Goal: Book appointment/travel/reservation

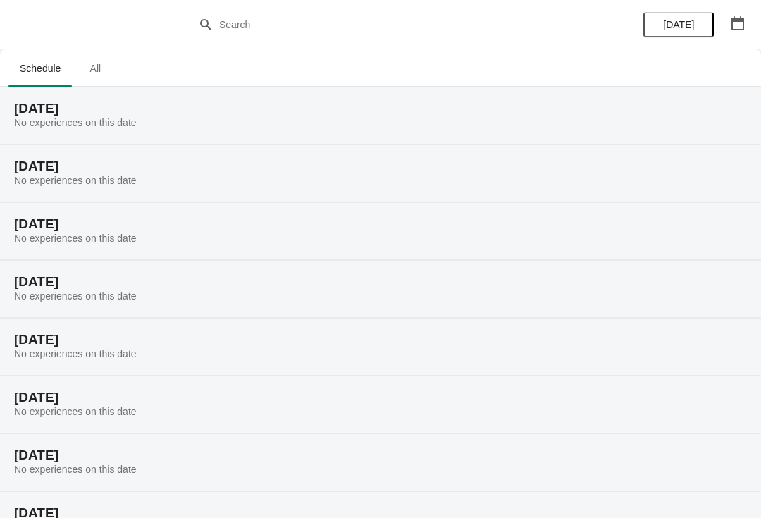
click at [264, 111] on h2 "[DATE]" at bounding box center [380, 108] width 732 height 14
click at [116, 111] on h2 "[DATE]" at bounding box center [380, 108] width 732 height 14
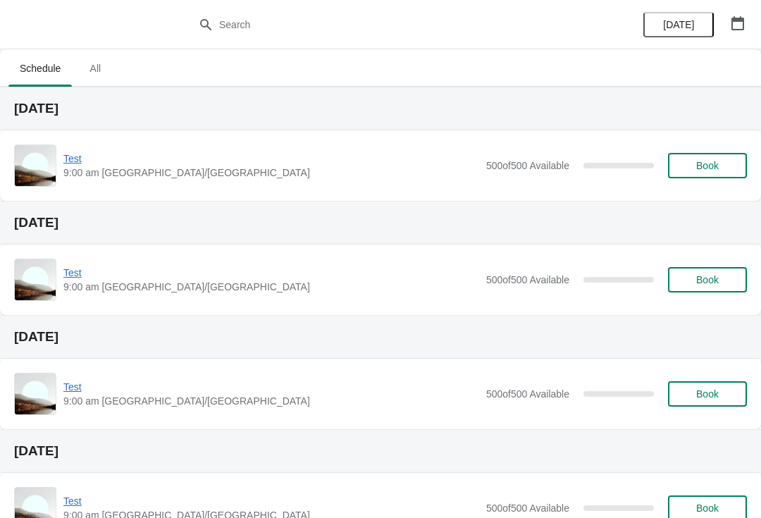
click at [701, 275] on span "Book" at bounding box center [707, 279] width 23 height 11
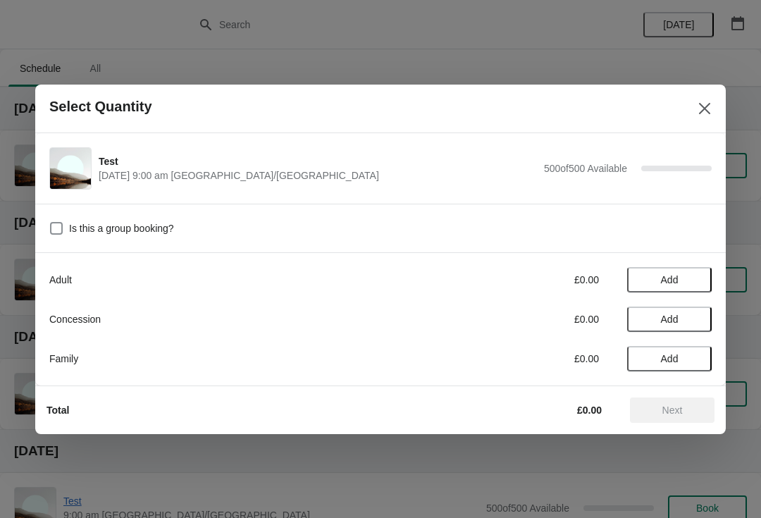
click at [677, 274] on span "Add" at bounding box center [670, 279] width 18 height 11
click at [678, 349] on button "Add" at bounding box center [669, 358] width 85 height 25
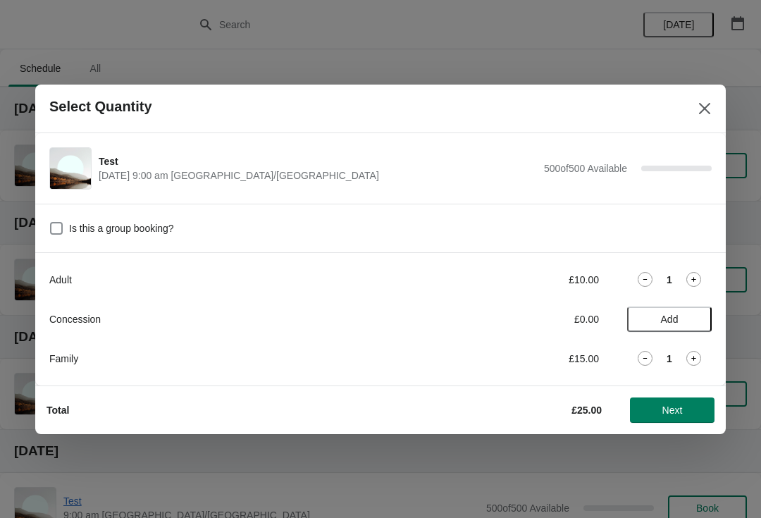
click at [684, 406] on span "Next" at bounding box center [672, 409] width 62 height 11
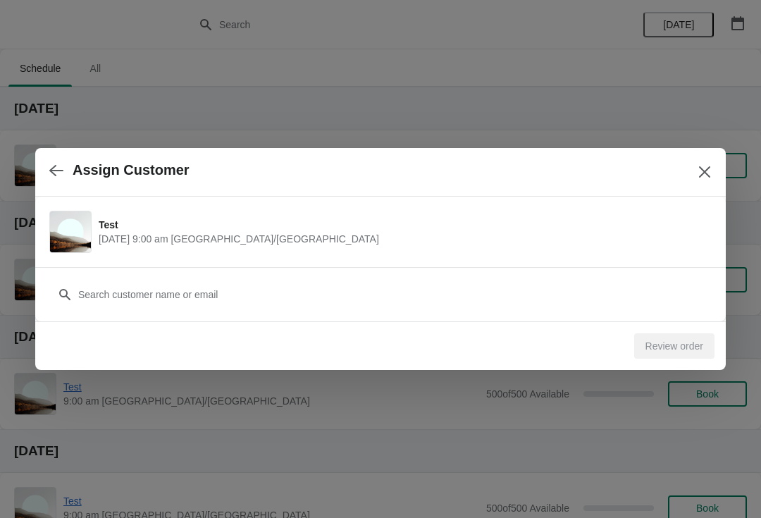
click at [440, 235] on span "August 23 | 9:00 am Europe/London" at bounding box center [402, 239] width 606 height 14
click at [659, 335] on div "Review order" at bounding box center [674, 345] width 80 height 25
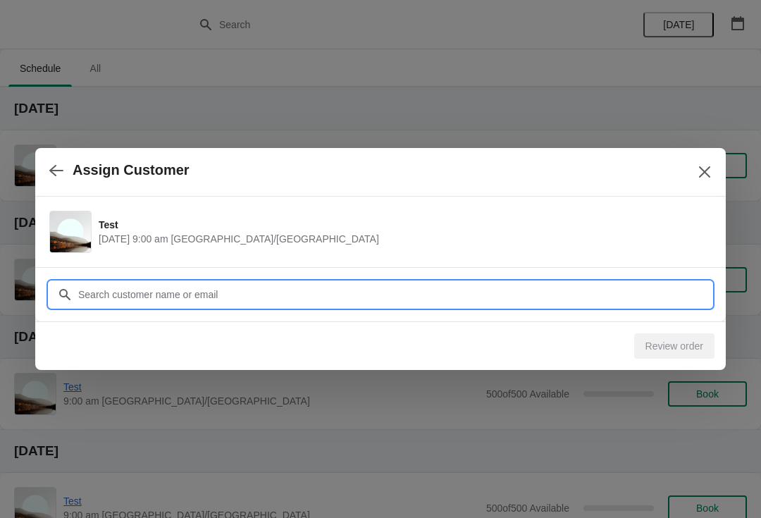
click at [500, 292] on input "Customer" at bounding box center [394, 294] width 634 height 25
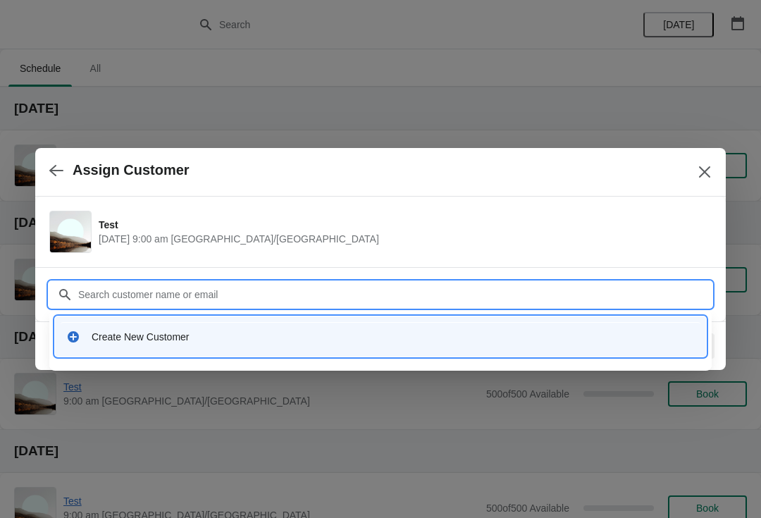
click at [478, 334] on div "Create New Customer" at bounding box center [393, 337] width 603 height 14
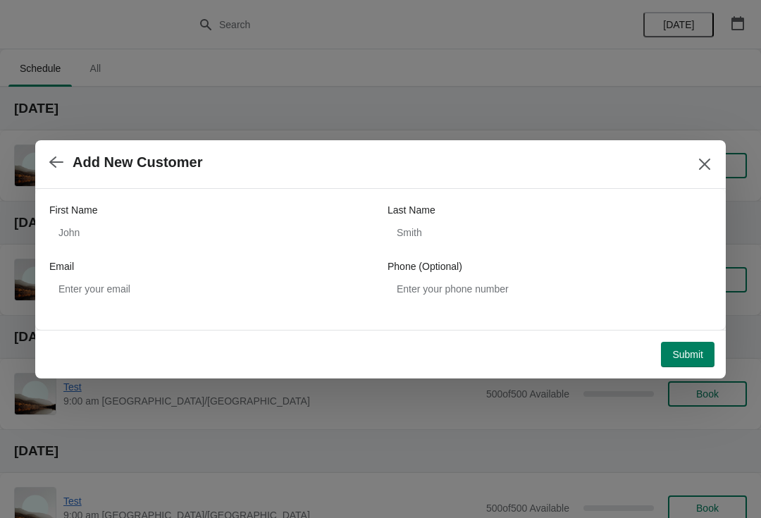
click at [707, 158] on icon "Close" at bounding box center [704, 164] width 14 height 14
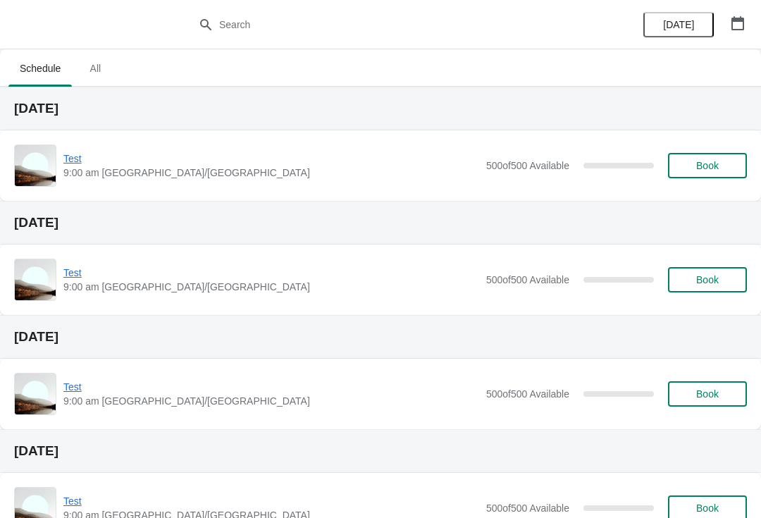
click at [85, 160] on span "Test" at bounding box center [271, 158] width 416 height 14
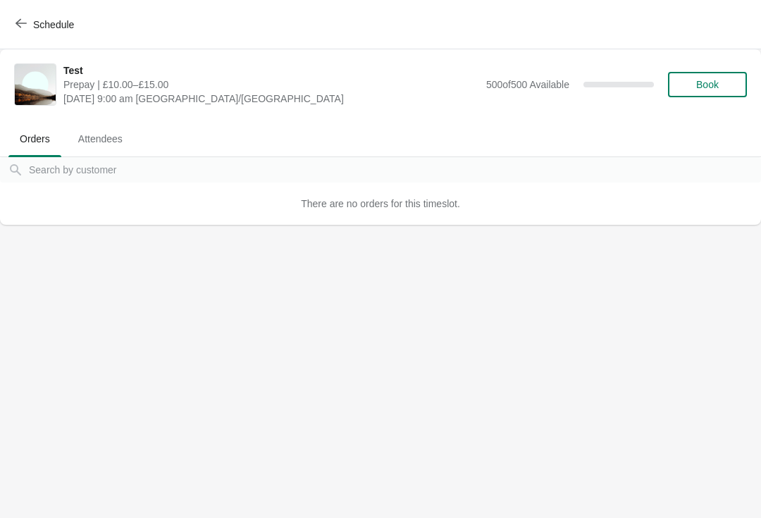
scroll to position [0, 1]
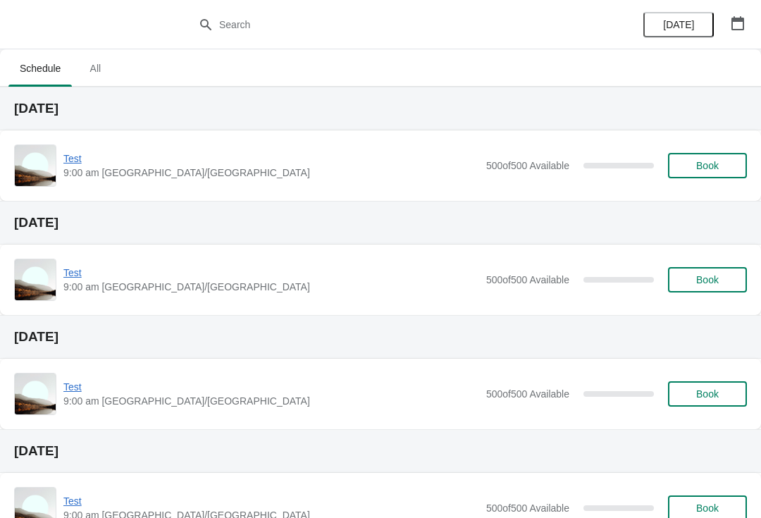
click at [700, 162] on span "Book" at bounding box center [707, 165] width 23 height 11
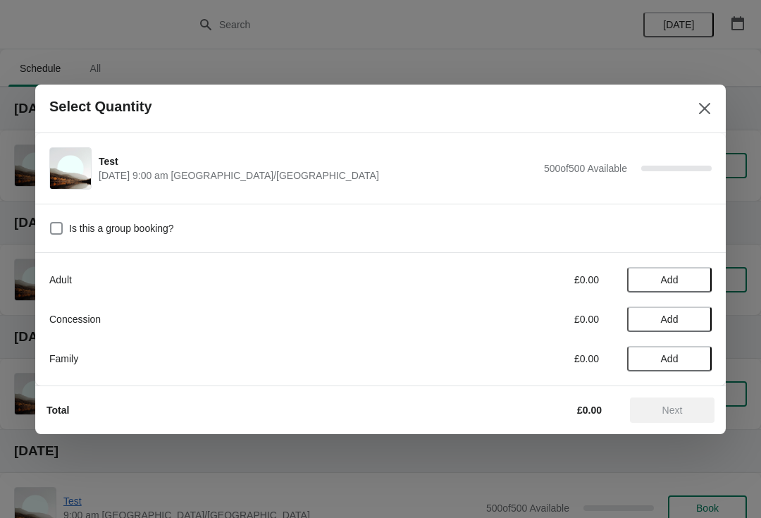
click at [62, 227] on span at bounding box center [56, 228] width 13 height 13
click at [51, 223] on input "Is this a group booking?" at bounding box center [50, 222] width 1 height 1
click at [62, 230] on span at bounding box center [56, 228] width 13 height 13
click at [51, 223] on input "Is this a group booking?" at bounding box center [50, 222] width 1 height 1
checkbox input "false"
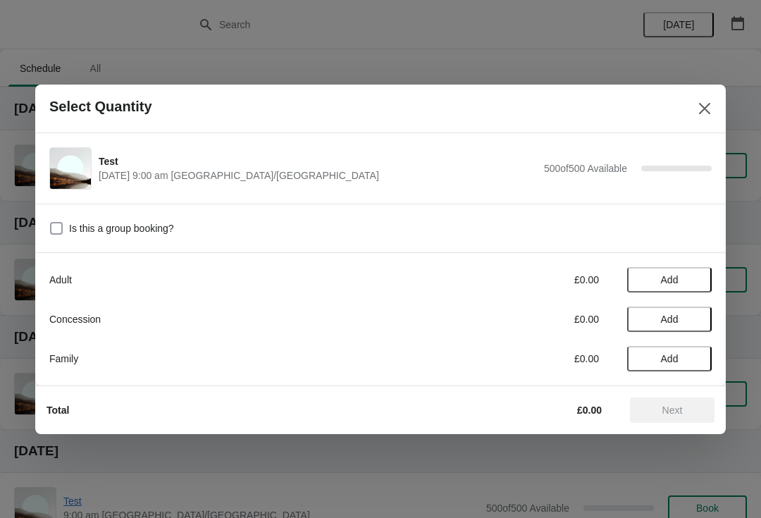
click at [663, 277] on span "Add" at bounding box center [670, 279] width 18 height 11
click at [666, 323] on span "Add" at bounding box center [670, 318] width 18 height 11
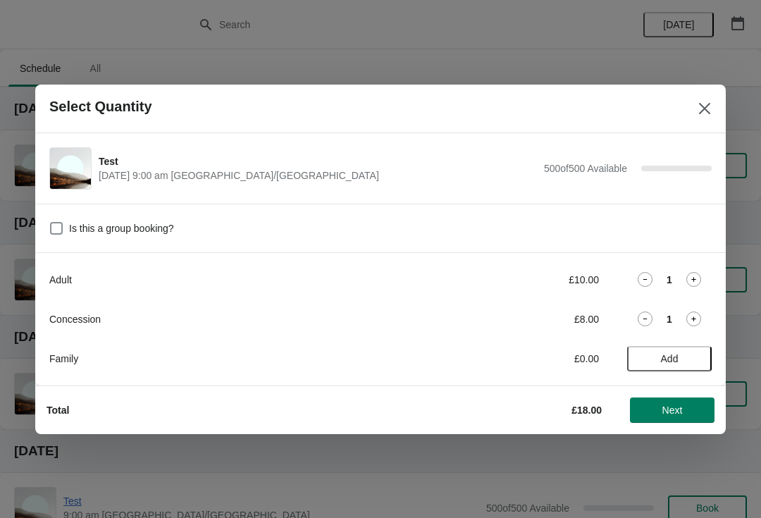
click at [669, 413] on span "Next" at bounding box center [672, 409] width 20 height 11
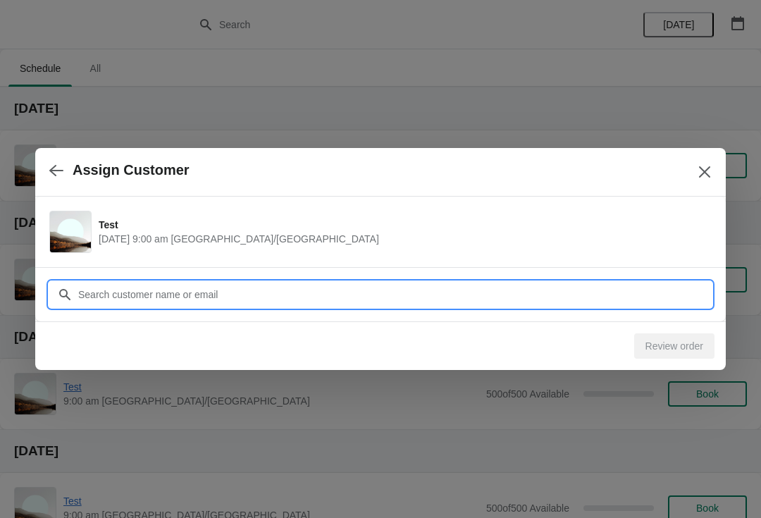
click at [120, 292] on input "Customer" at bounding box center [394, 294] width 634 height 25
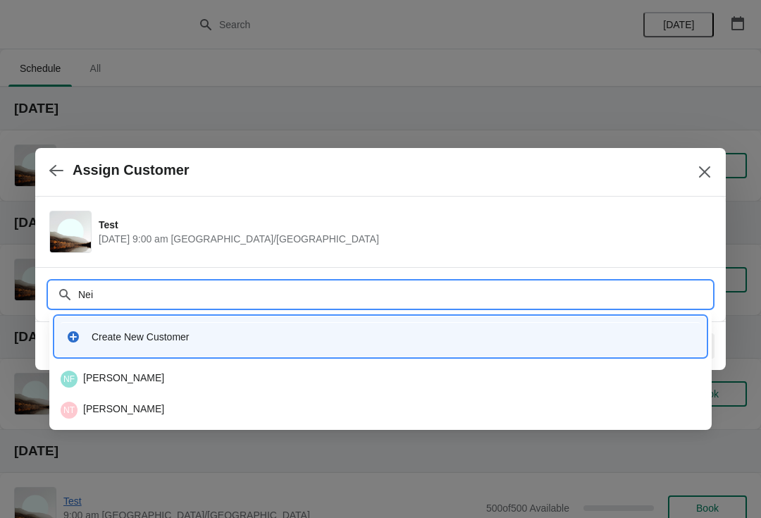
type input "[PERSON_NAME]"
click at [102, 372] on div "NF [PERSON_NAME]" at bounding box center [380, 378] width 639 height 17
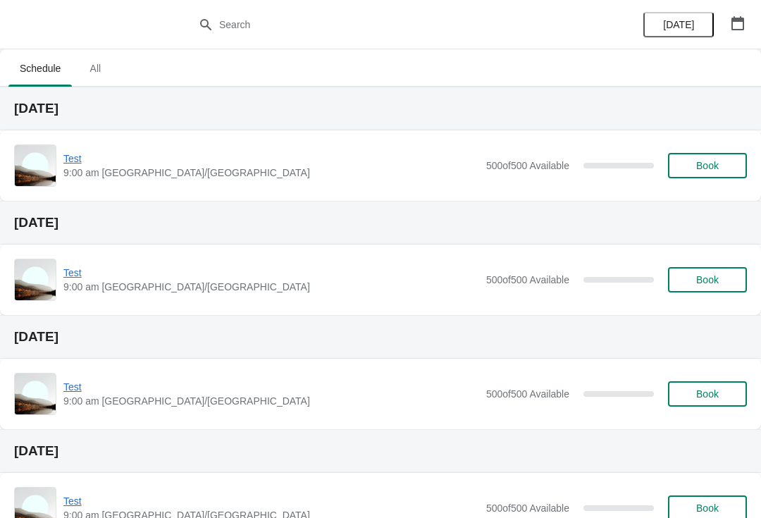
click at [709, 156] on button "Book" at bounding box center [707, 165] width 79 height 25
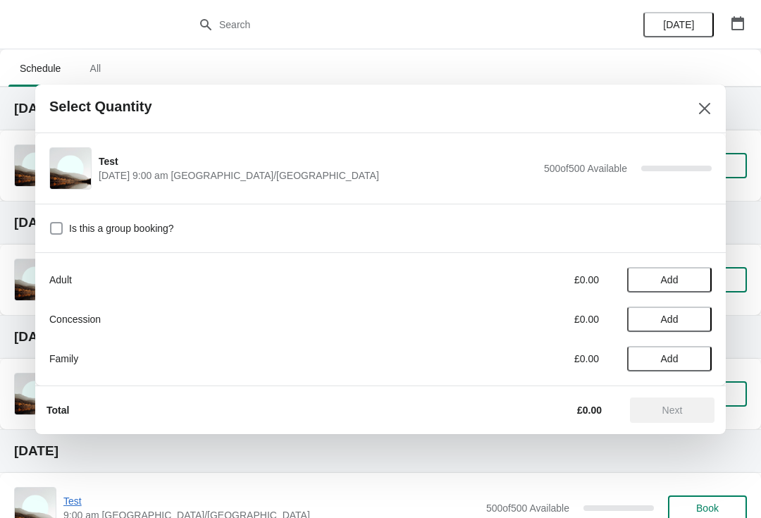
click at [61, 230] on span at bounding box center [56, 228] width 13 height 13
click at [51, 223] on input "Is this a group booking?" at bounding box center [50, 222] width 1 height 1
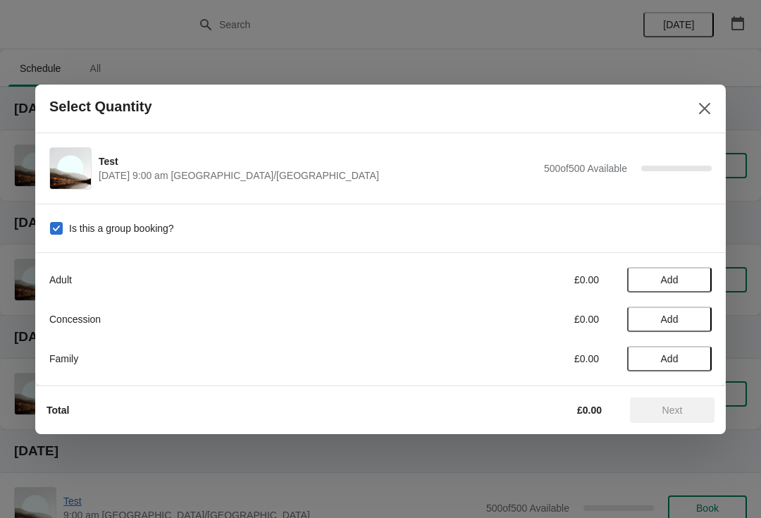
click at [61, 223] on span at bounding box center [56, 228] width 13 height 13
click at [51, 223] on input "Is this a group booking?" at bounding box center [50, 222] width 1 height 1
checkbox input "false"
click at [662, 270] on button "Add" at bounding box center [669, 279] width 85 height 25
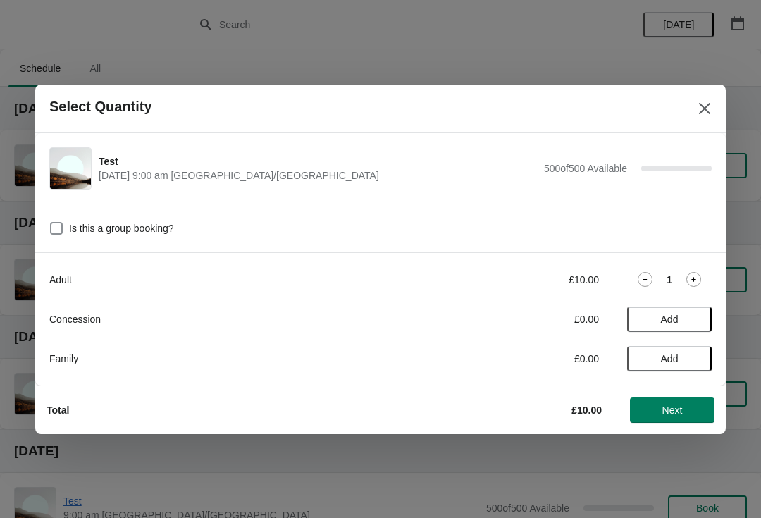
click at [663, 273] on div "1" at bounding box center [669, 279] width 85 height 15
click at [693, 277] on icon at bounding box center [693, 279] width 5 height 5
click at [662, 409] on span "Next" at bounding box center [672, 409] width 20 height 11
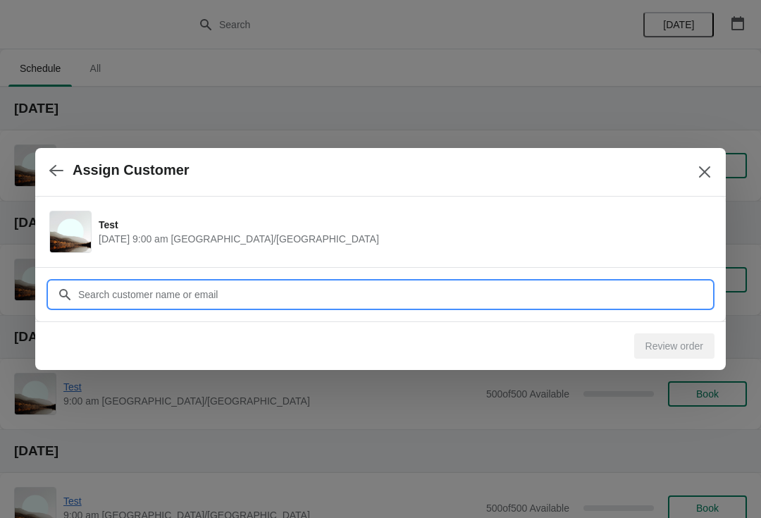
click at [113, 289] on input "Customer" at bounding box center [394, 294] width 634 height 25
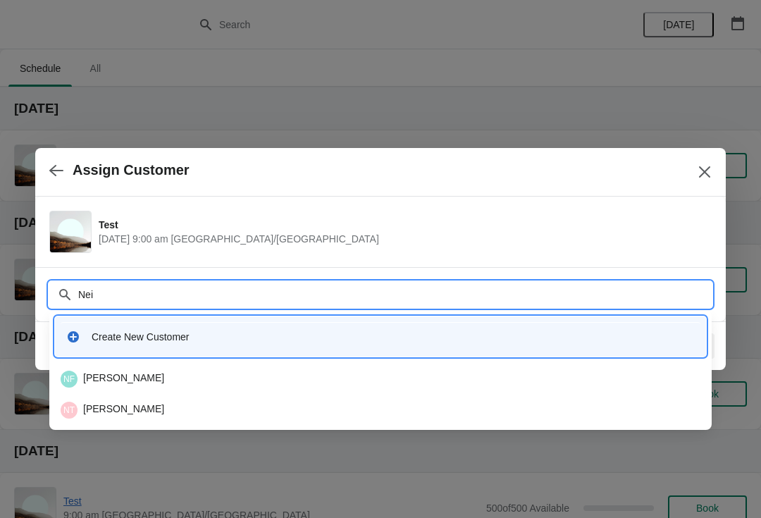
type input "Neil"
click at [127, 373] on div "NF Neil Freeman" at bounding box center [380, 378] width 639 height 17
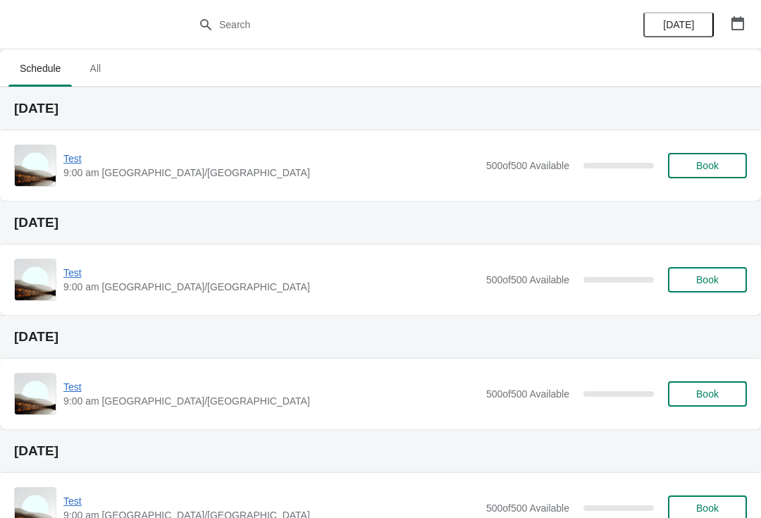
click at [104, 80] on span "All" at bounding box center [94, 68] width 35 height 25
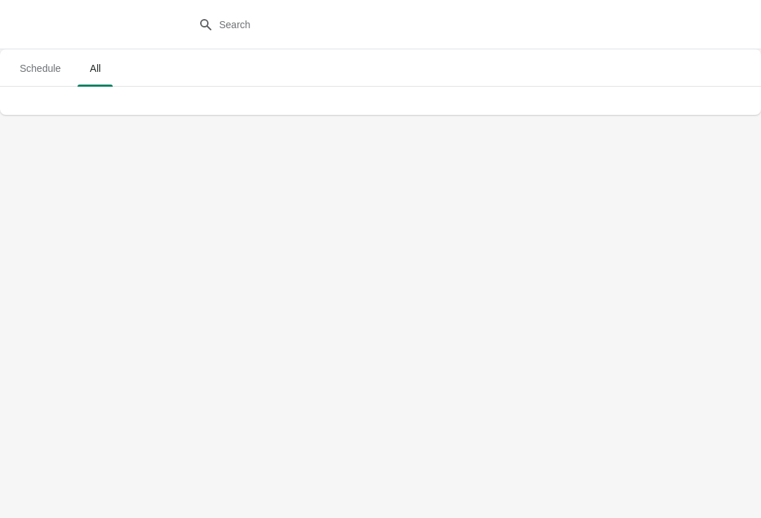
click at [50, 72] on span "Schedule" at bounding box center [39, 68] width 63 height 25
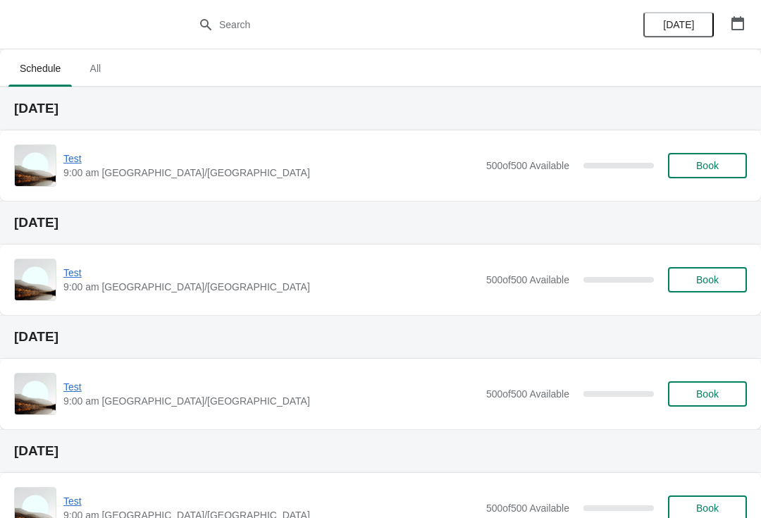
click at [706, 154] on button "Book" at bounding box center [707, 165] width 79 height 25
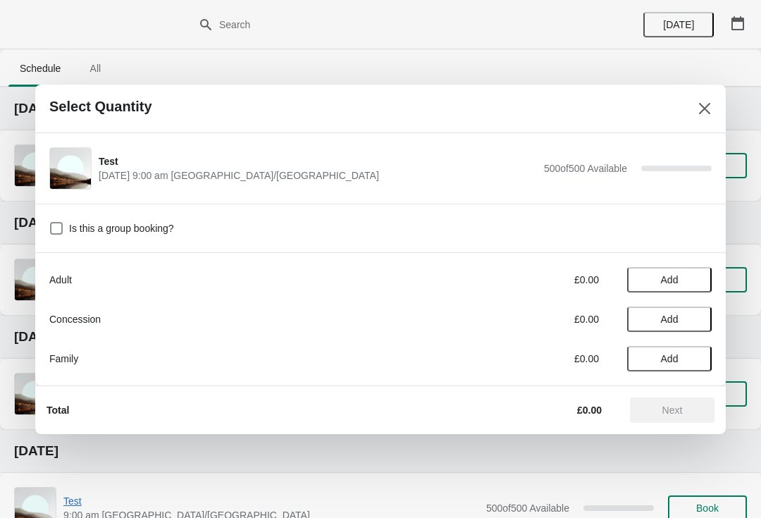
click at [660, 270] on button "Add" at bounding box center [669, 279] width 85 height 25
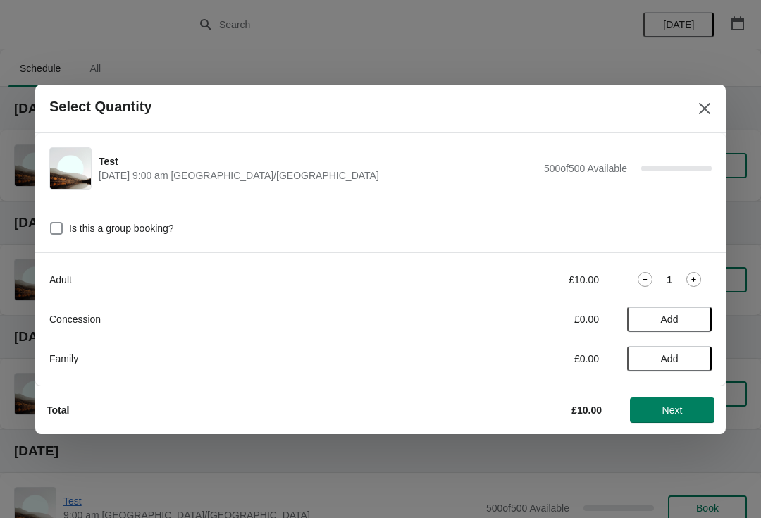
click at [675, 311] on button "Add" at bounding box center [669, 318] width 85 height 25
click at [676, 362] on span "Add" at bounding box center [670, 358] width 18 height 11
click at [668, 411] on span "Next" at bounding box center [672, 409] width 20 height 11
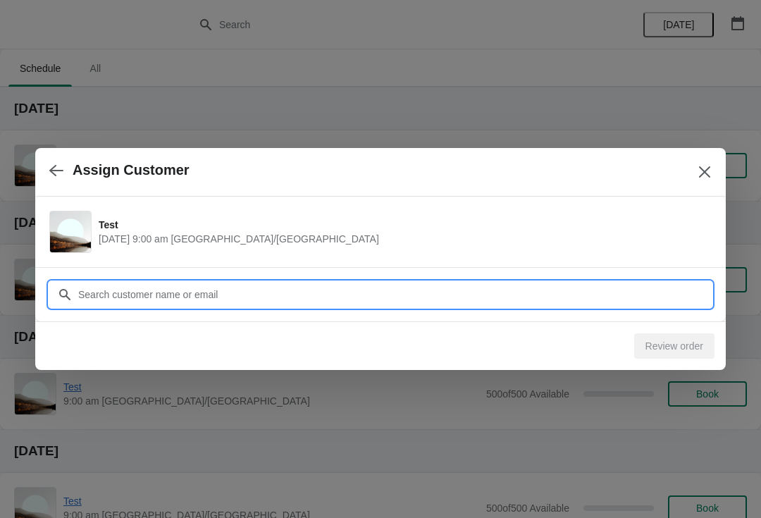
click at [123, 287] on input "Customer" at bounding box center [394, 294] width 634 height 25
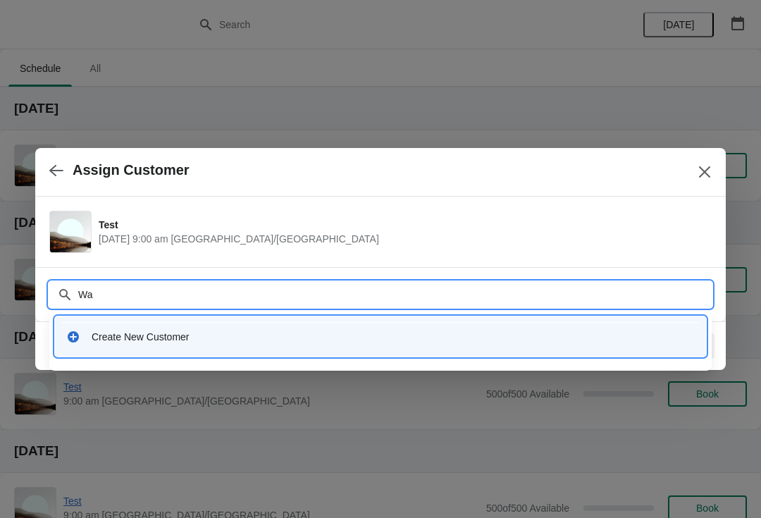
type input "W"
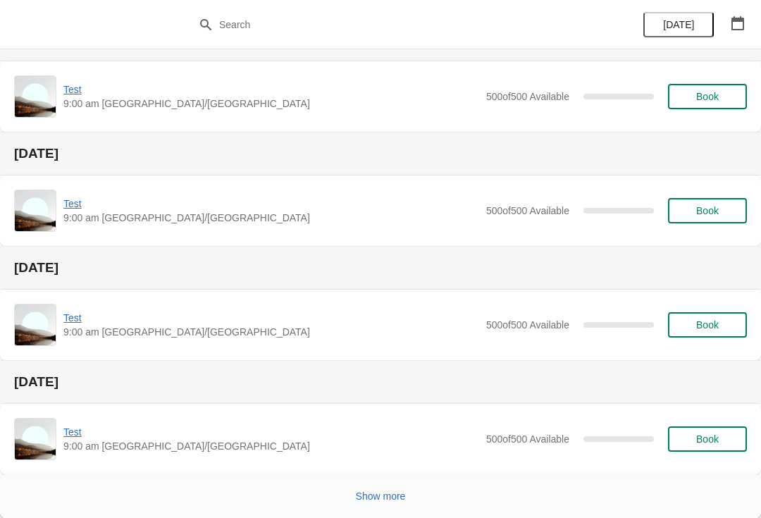
scroll to position [525, 0]
